Goal: Transaction & Acquisition: Book appointment/travel/reservation

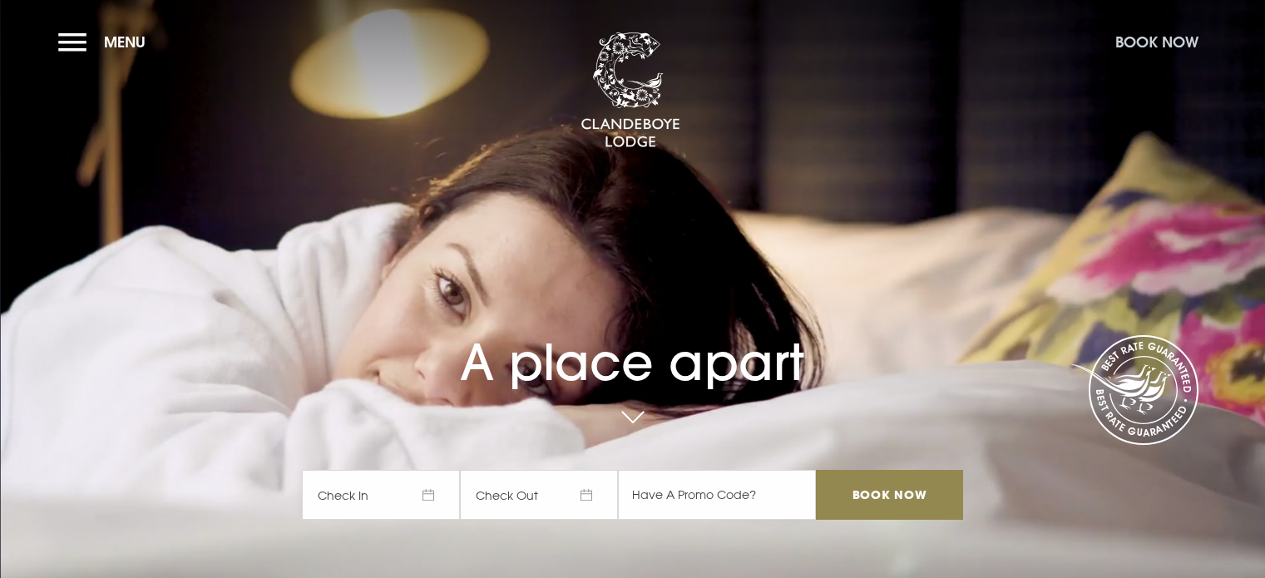
click at [1161, 36] on button "Book Now" at bounding box center [1157, 42] width 100 height 36
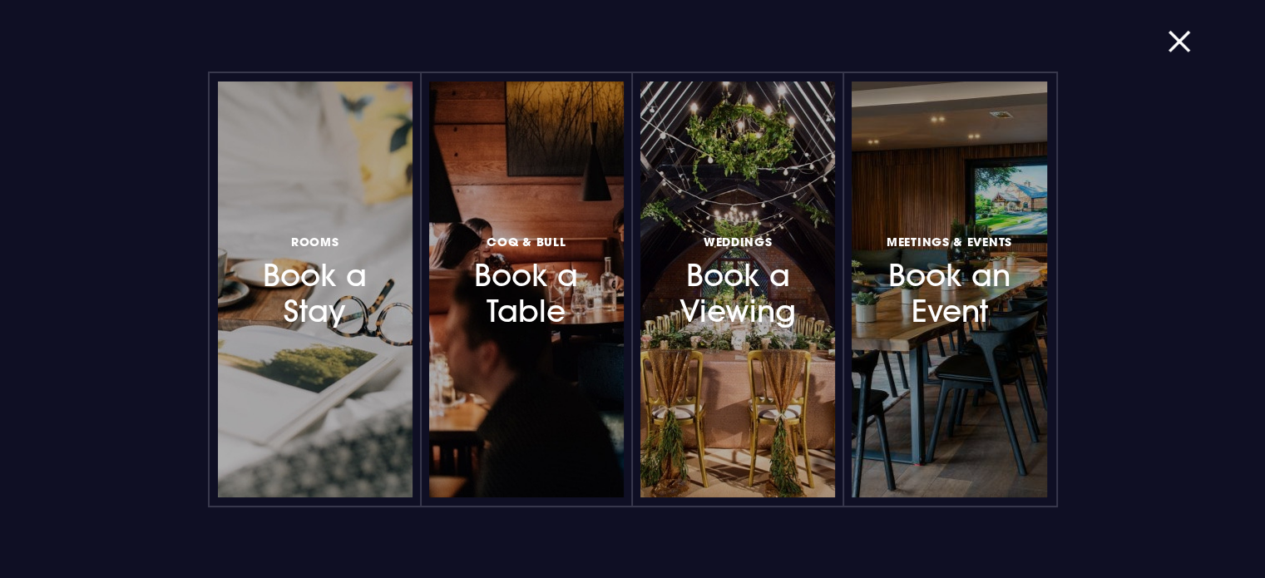
click at [351, 286] on h3 "Rooms Book a Stay" at bounding box center [315, 280] width 145 height 99
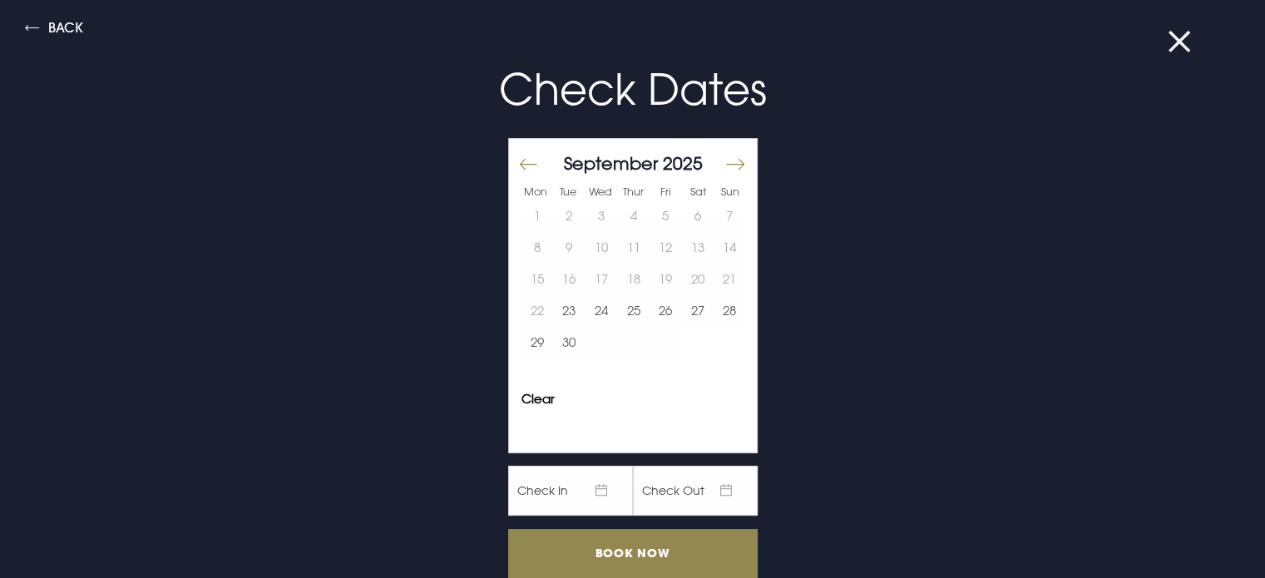
click at [518, 165] on button "Move backward to switch to the previous month." at bounding box center [528, 163] width 20 height 35
click at [724, 169] on button "Move forward to switch to the next month." at bounding box center [734, 163] width 20 height 35
click at [729, 161] on button "Move forward to switch to the next month." at bounding box center [734, 163] width 20 height 35
click at [654, 256] on button "10" at bounding box center [666, 248] width 32 height 32
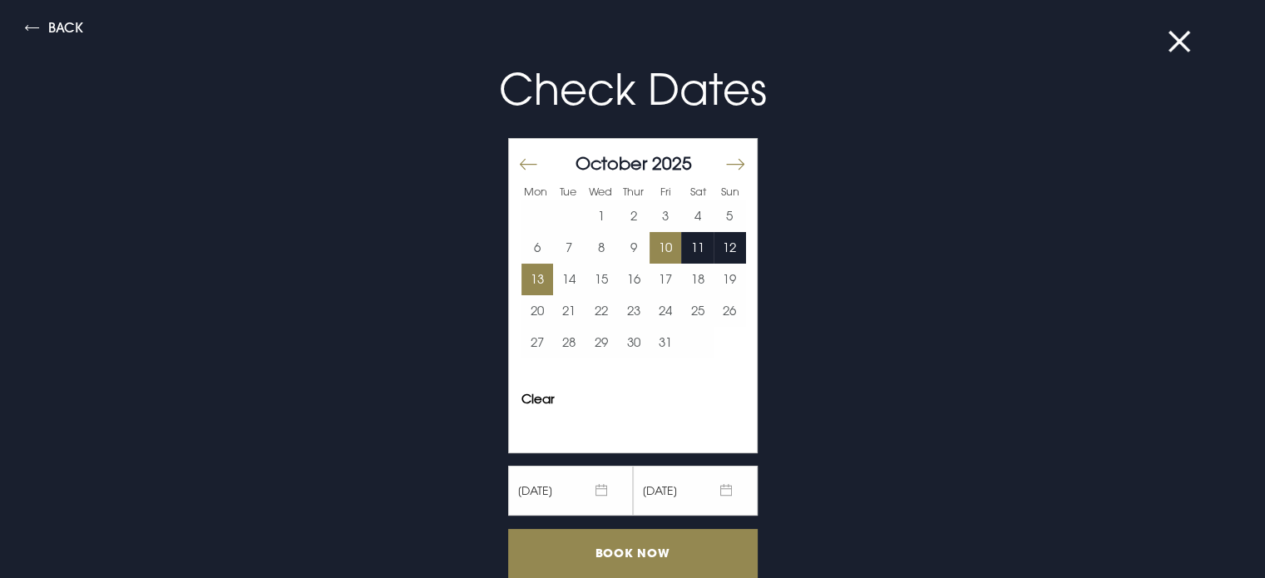
drag, startPoint x: 549, startPoint y: 275, endPoint x: 536, endPoint y: 275, distance: 12.5
click at [536, 275] on tr "13 14 15 16 17 18 19" at bounding box center [633, 280] width 225 height 32
click at [527, 275] on button "13" at bounding box center [537, 280] width 32 height 32
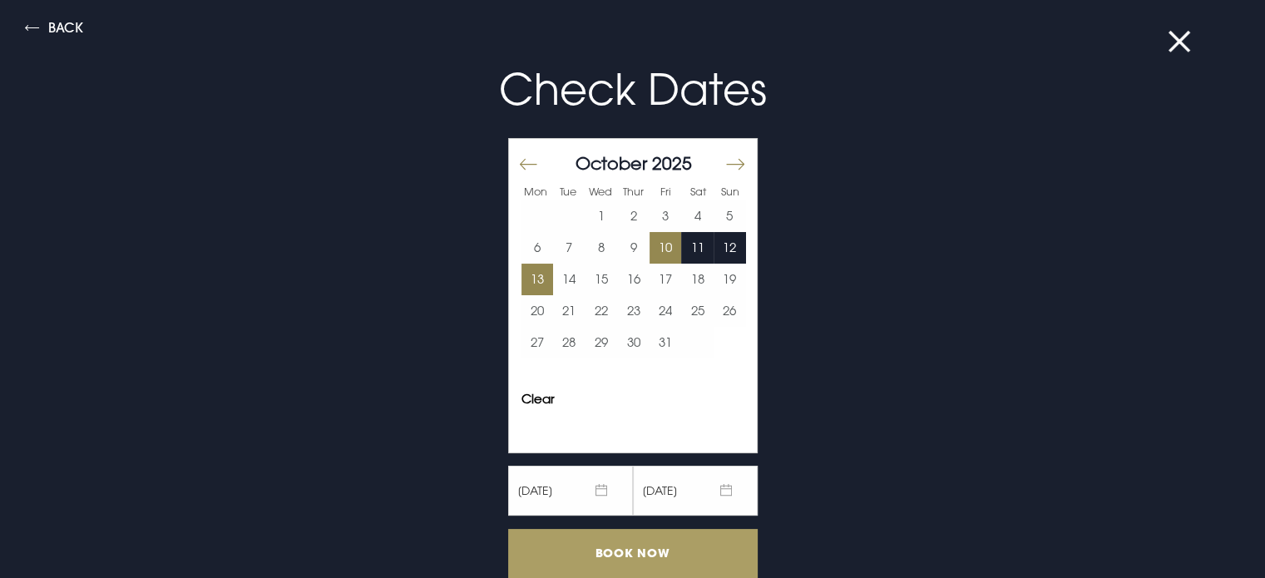
click at [654, 540] on input "Book Now" at bounding box center [632, 553] width 249 height 49
